Goal: Find specific page/section: Find specific page/section

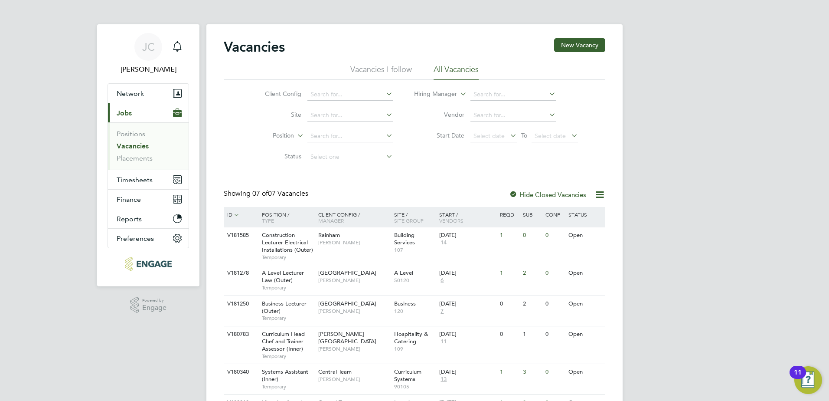
click at [137, 147] on link "Vacancies" at bounding box center [133, 146] width 32 height 8
